Goal: Find specific page/section: Find specific page/section

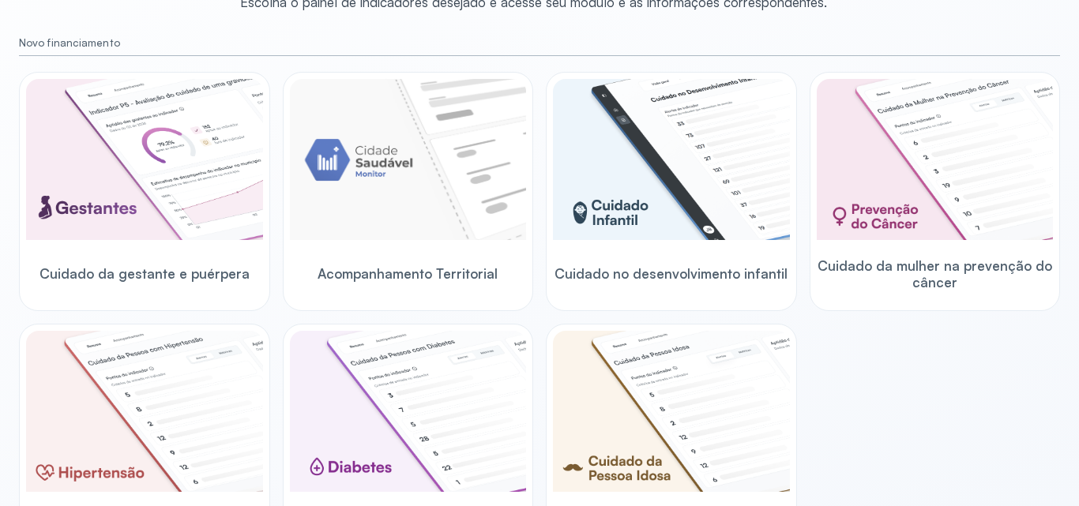
scroll to position [104, 0]
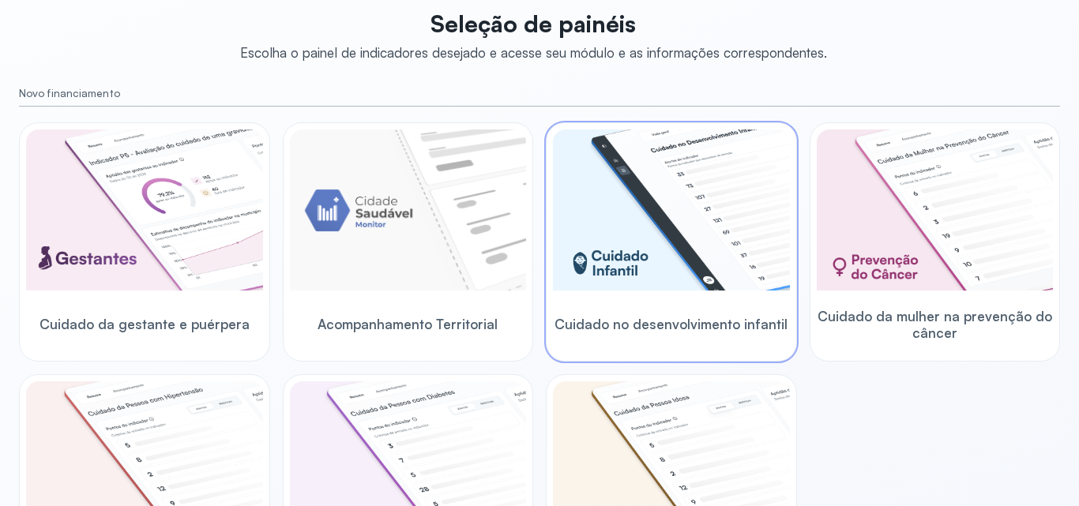
click at [694, 163] on img at bounding box center [671, 210] width 237 height 161
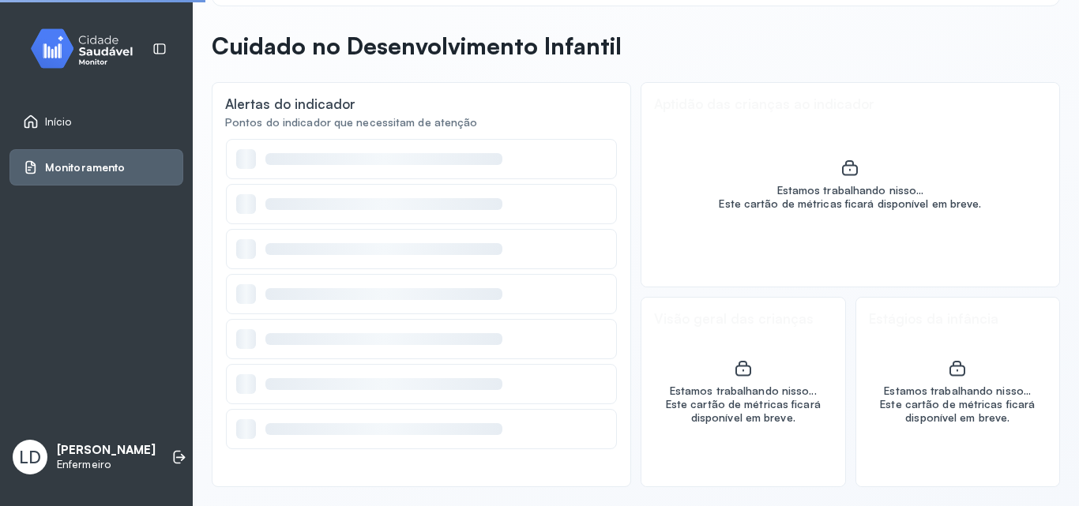
scroll to position [55, 0]
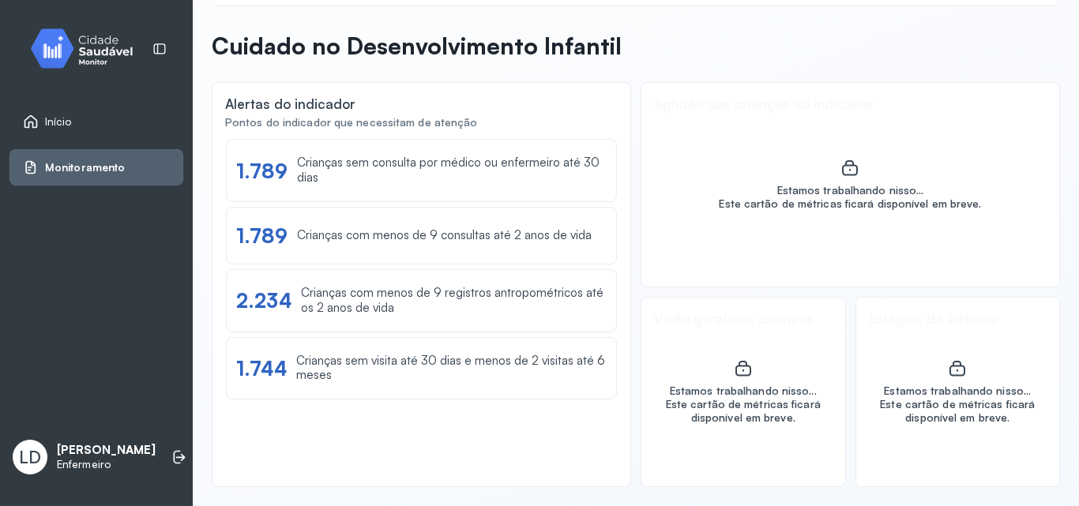
click at [108, 152] on div "Monitoramento" at bounding box center [96, 167] width 174 height 36
click at [96, 158] on div "Monitoramento" at bounding box center [96, 167] width 174 height 36
click at [78, 118] on link "Início" at bounding box center [96, 122] width 147 height 16
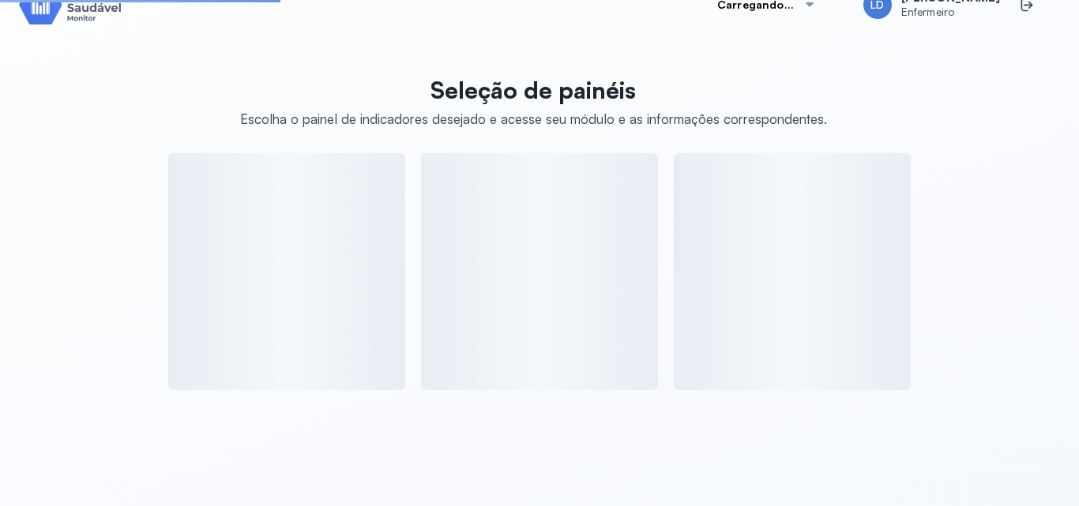
scroll to position [104, 0]
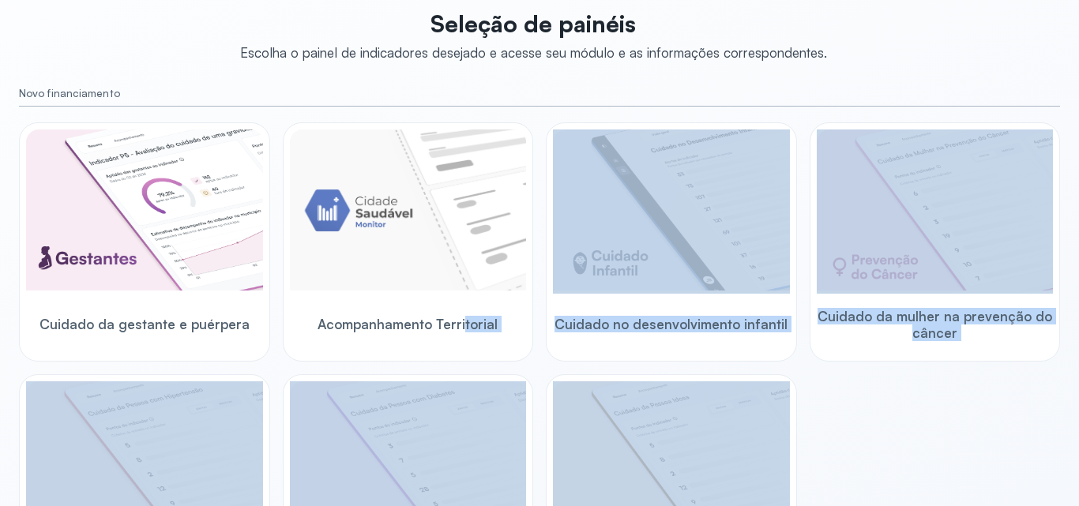
drag, startPoint x: 460, startPoint y: 367, endPoint x: 709, endPoint y: 529, distance: 297.4
click at [709, 505] on html "Início LD [PERSON_NAME] Enfermeiro [PERSON_NAME]/AL LD [PERSON_NAME] Enfermeiro…" at bounding box center [539, 253] width 1079 height 506
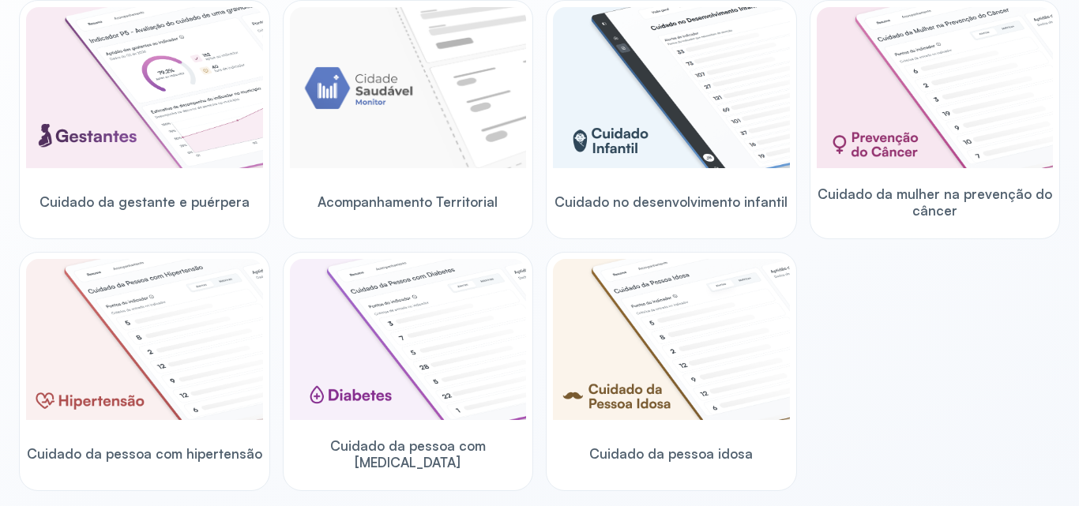
click at [998, 452] on div "Cuidado da gestante e puérpera Acompanhamento Territorial Cuidado no desenvolvi…" at bounding box center [539, 245] width 1041 height 491
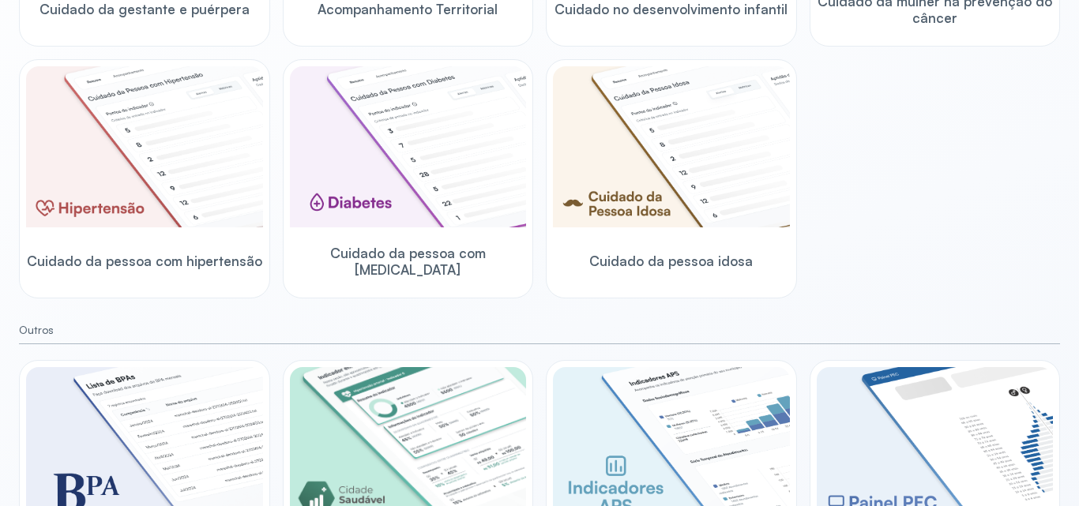
scroll to position [512, 0]
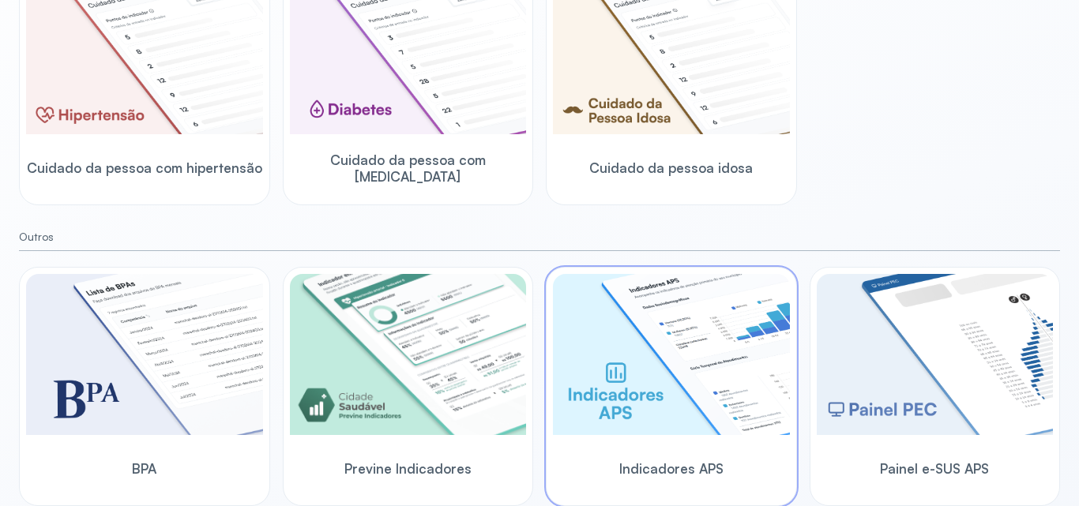
click at [681, 325] on img at bounding box center [671, 354] width 237 height 161
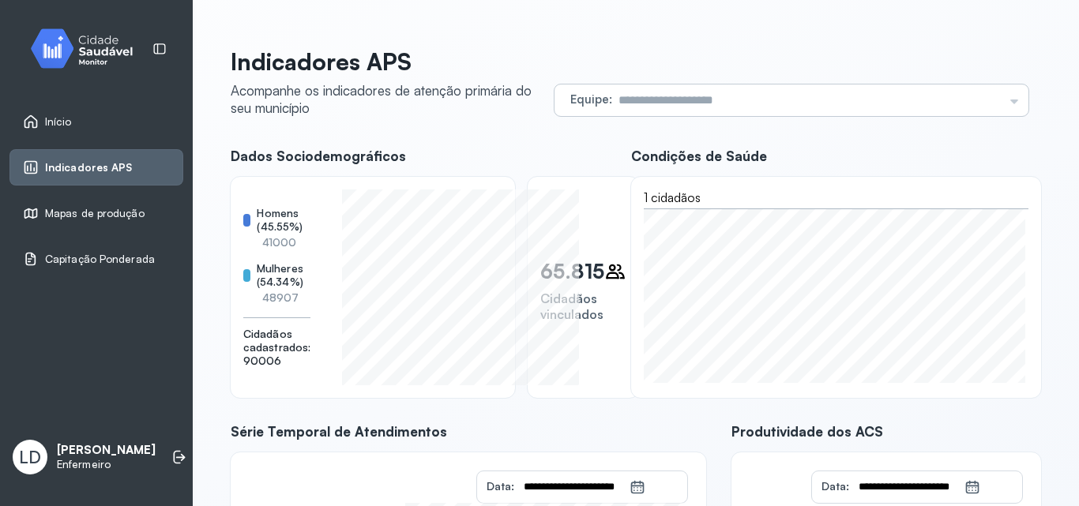
drag, startPoint x: 630, startPoint y: 86, endPoint x: 676, endPoint y: 111, distance: 51.9
click at [676, 111] on input "text" at bounding box center [807, 100] width 391 height 32
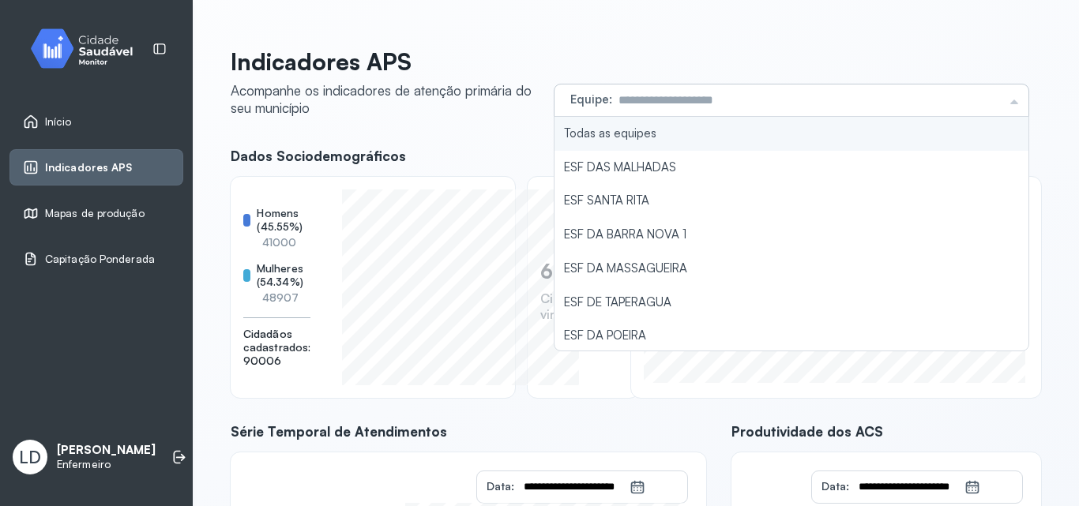
click at [676, 111] on input "text" at bounding box center [807, 100] width 391 height 32
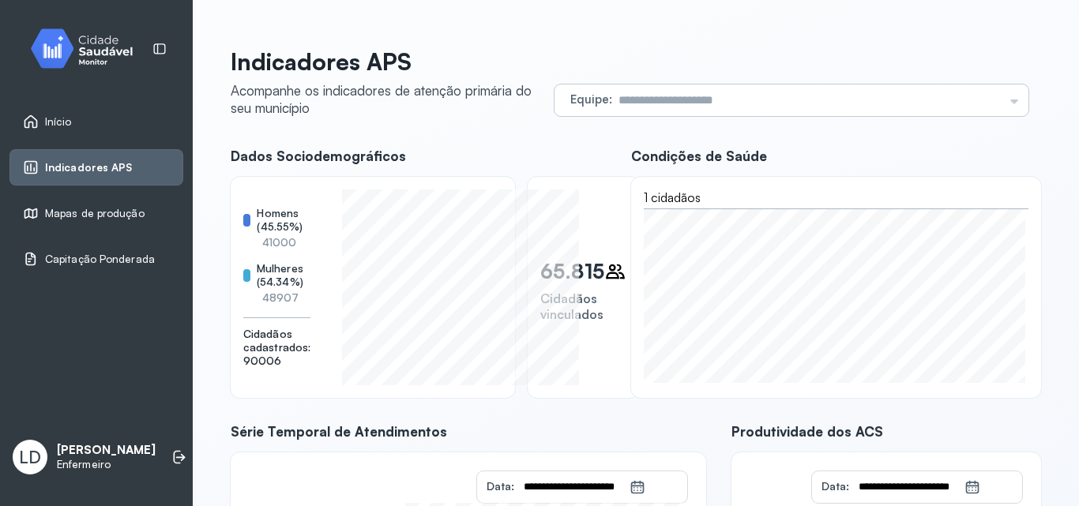
click at [676, 111] on input "text" at bounding box center [807, 100] width 391 height 32
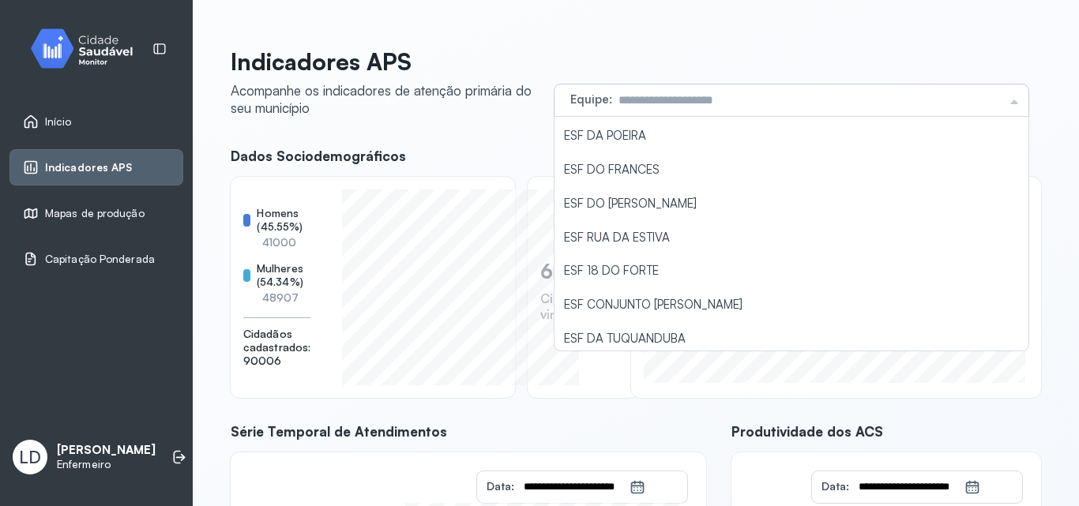
scroll to position [210, 0]
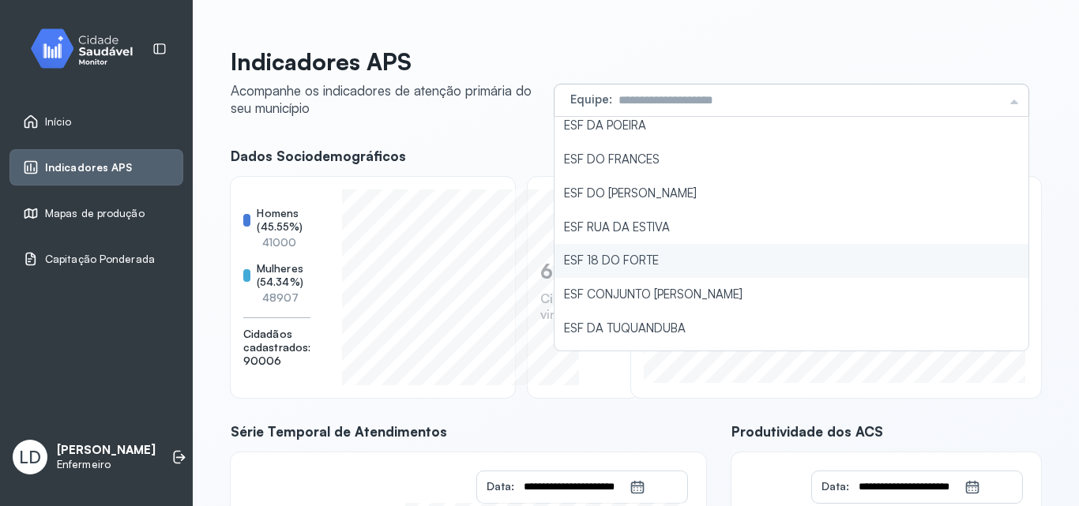
type input "**********"
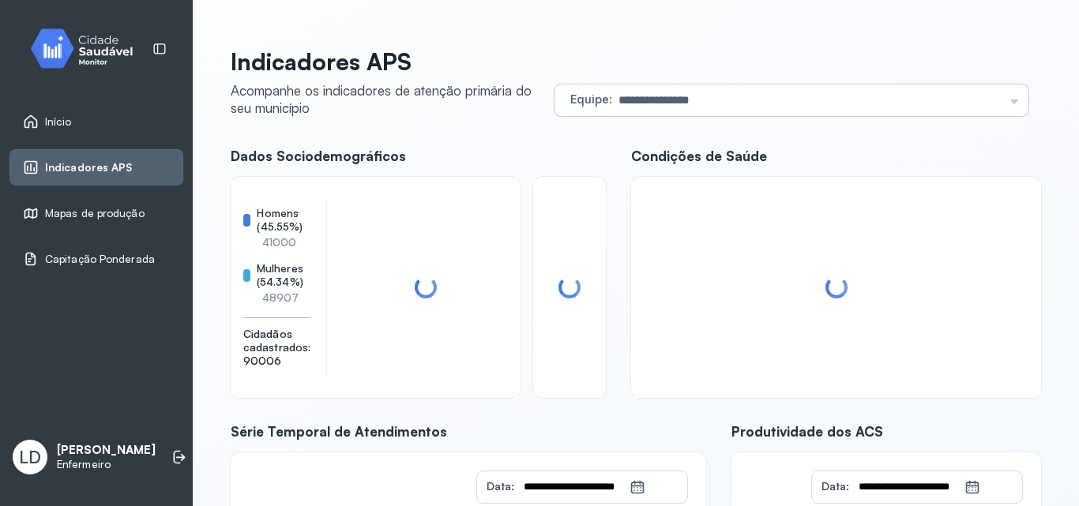
click at [875, 256] on div "**********" at bounding box center [636, 407] width 810 height 721
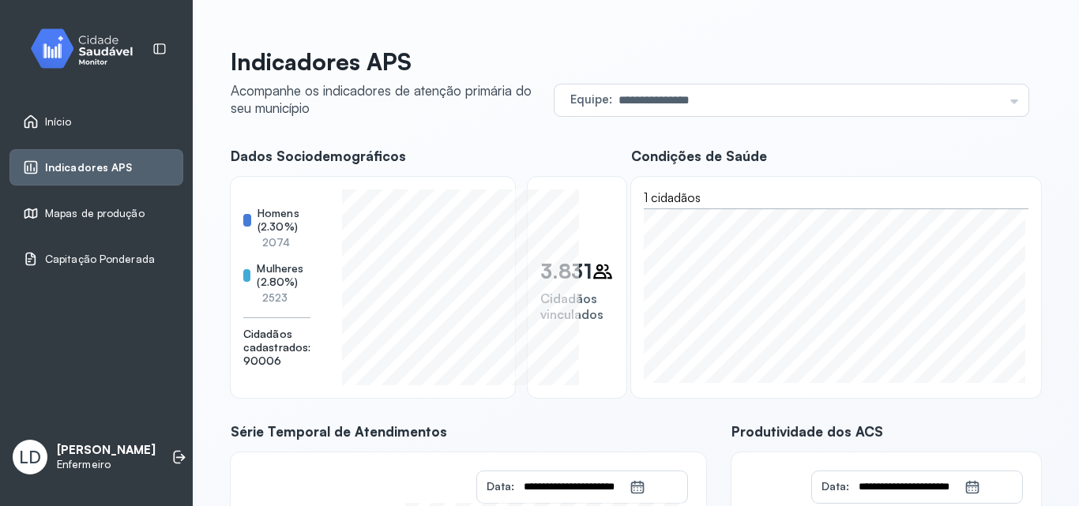
click at [73, 119] on link "Início" at bounding box center [96, 122] width 147 height 16
